Goal: Information Seeking & Learning: Find specific fact

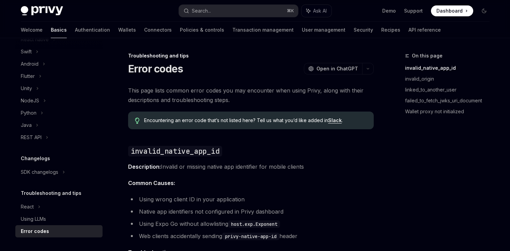
scroll to position [90, 0]
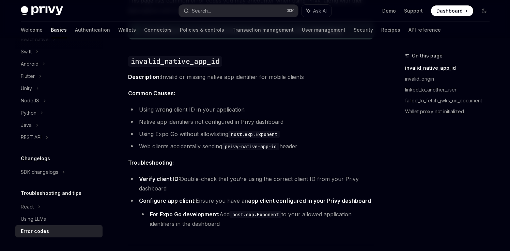
click at [236, 115] on ul "Using wrong client ID in your application Native app identifiers not configured…" at bounding box center [251, 128] width 246 height 46
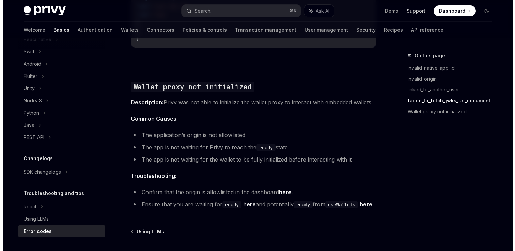
scroll to position [232, 0]
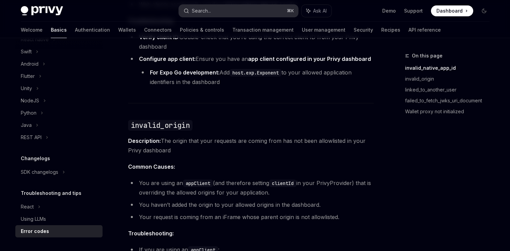
click at [234, 6] on button "Search... ⌘ K" at bounding box center [238, 11] width 119 height 12
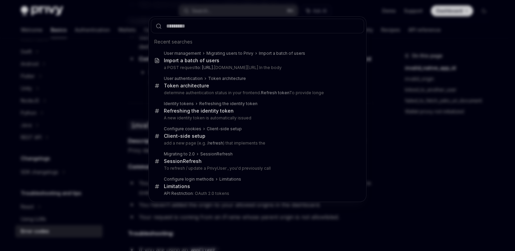
click at [233, 10] on div "Recent searches User management Migrating users to Privy Import a batch of user…" at bounding box center [257, 125] width 515 height 251
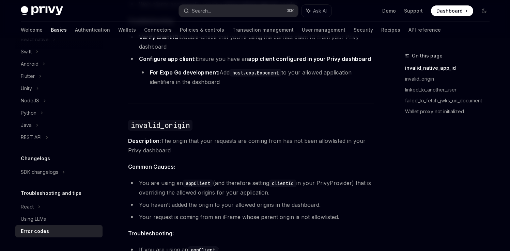
click at [233, 10] on button "Search... ⌘ K" at bounding box center [238, 11] width 119 height 12
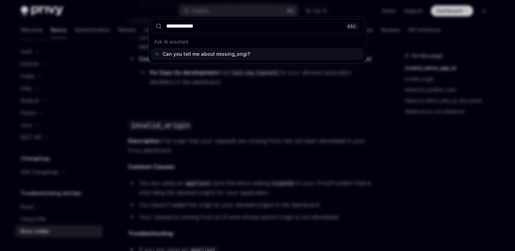
type input "**********"
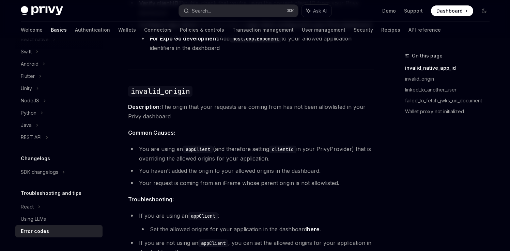
scroll to position [300, 0]
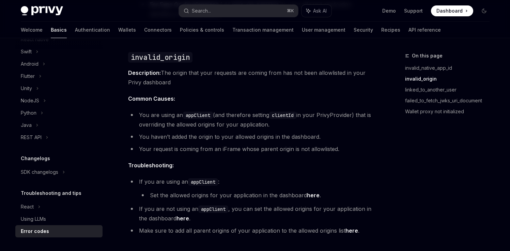
click at [200, 125] on li "You are using an appClient (and therefore setting clientId in your PrivyProvide…" at bounding box center [251, 119] width 246 height 19
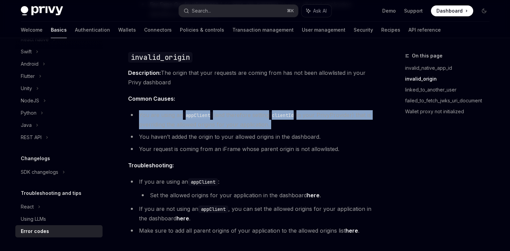
click at [200, 125] on li "You are using an appClient (and therefore setting clientId in your PrivyProvide…" at bounding box center [251, 119] width 246 height 19
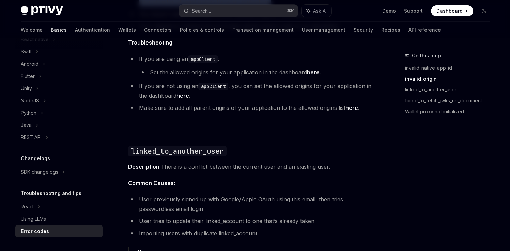
scroll to position [416, 0]
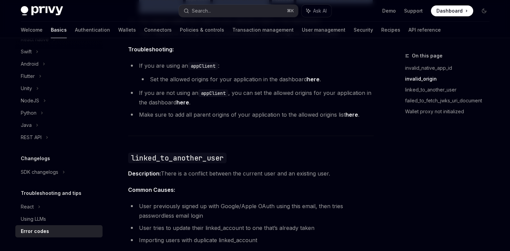
type textarea "*"
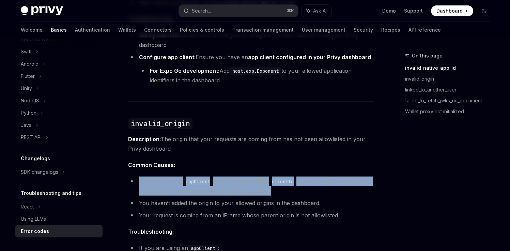
scroll to position [232, 0]
